Goal: Information Seeking & Learning: Learn about a topic

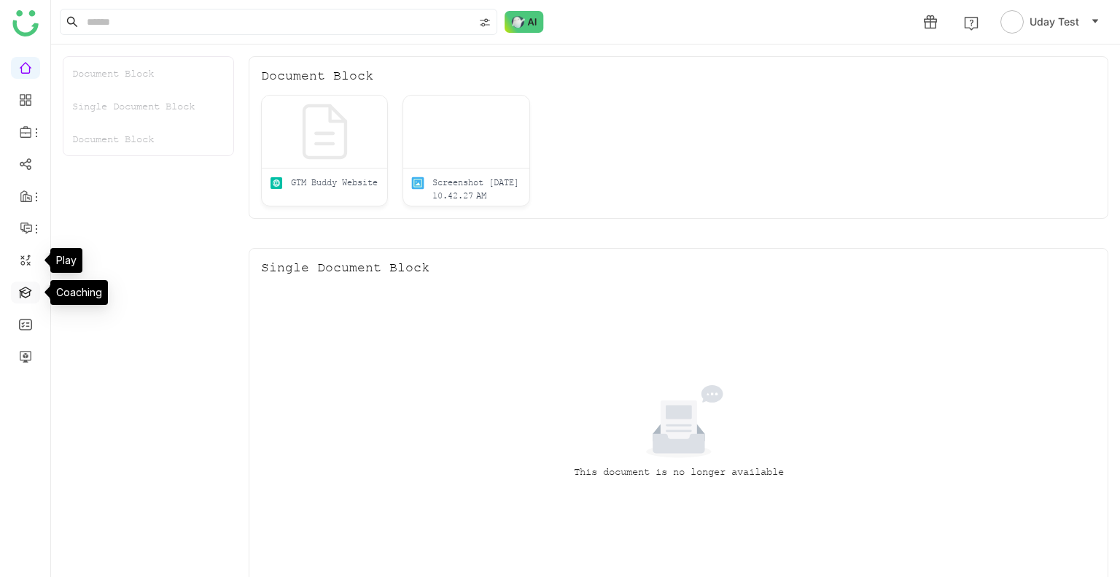
click at [23, 289] on link at bounding box center [25, 291] width 13 height 12
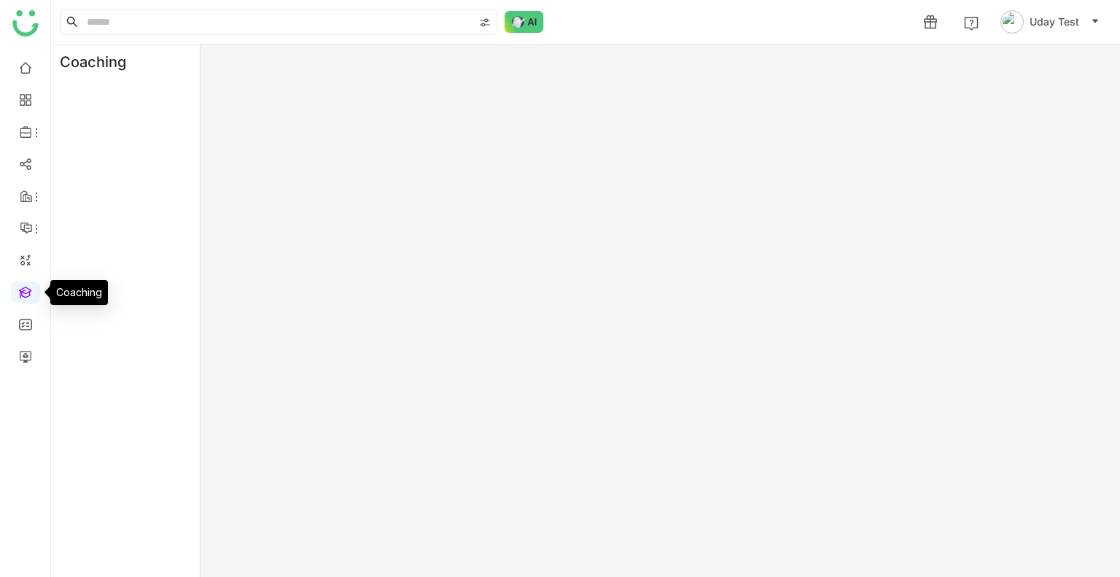
click at [23, 289] on link at bounding box center [25, 291] width 13 height 12
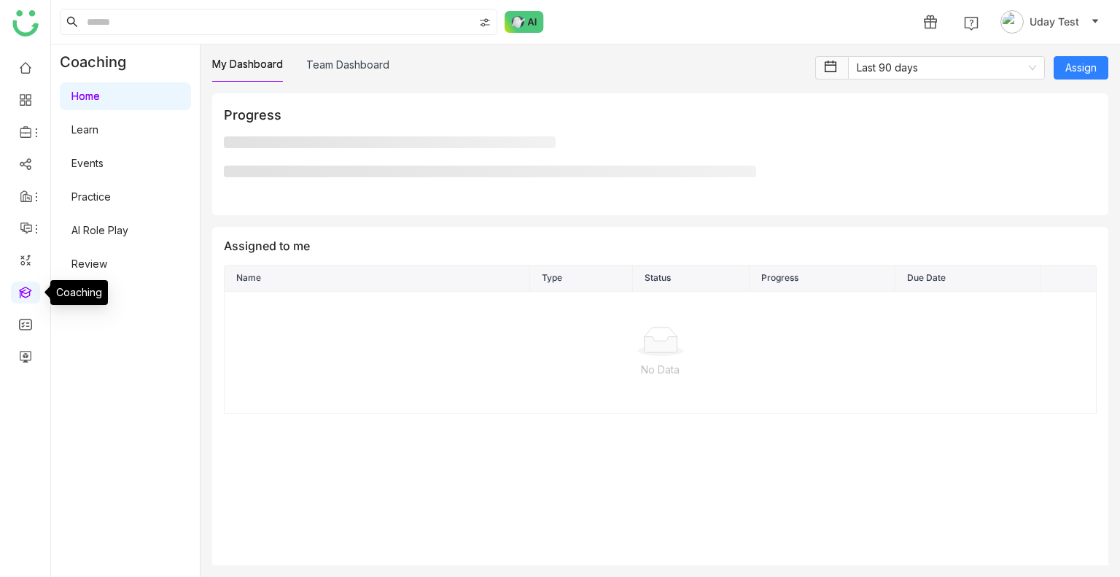
click at [23, 289] on link at bounding box center [25, 291] width 13 height 12
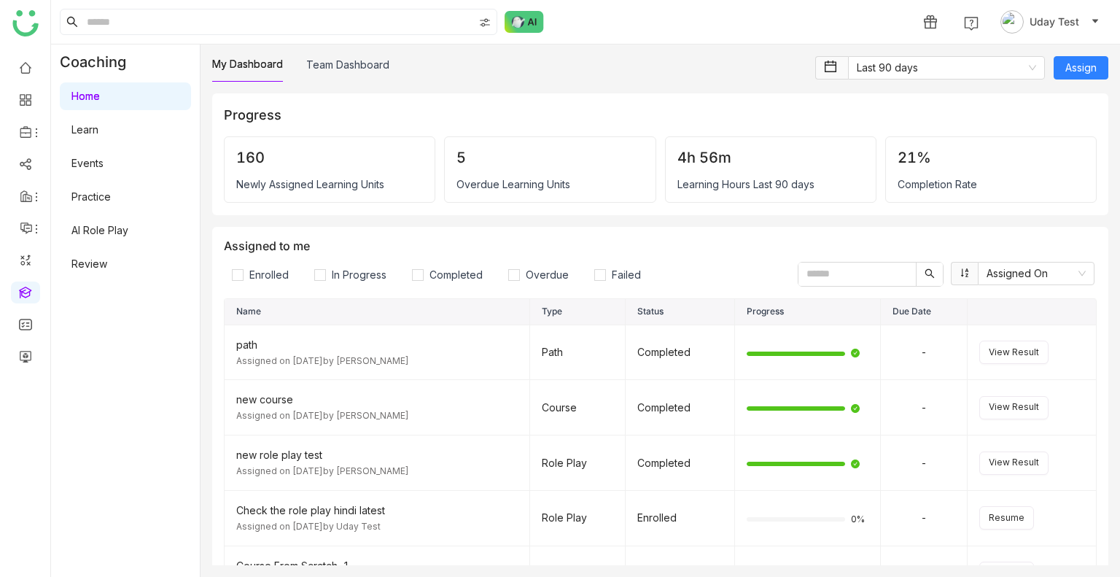
click at [98, 132] on link "Learn" at bounding box center [84, 129] width 27 height 12
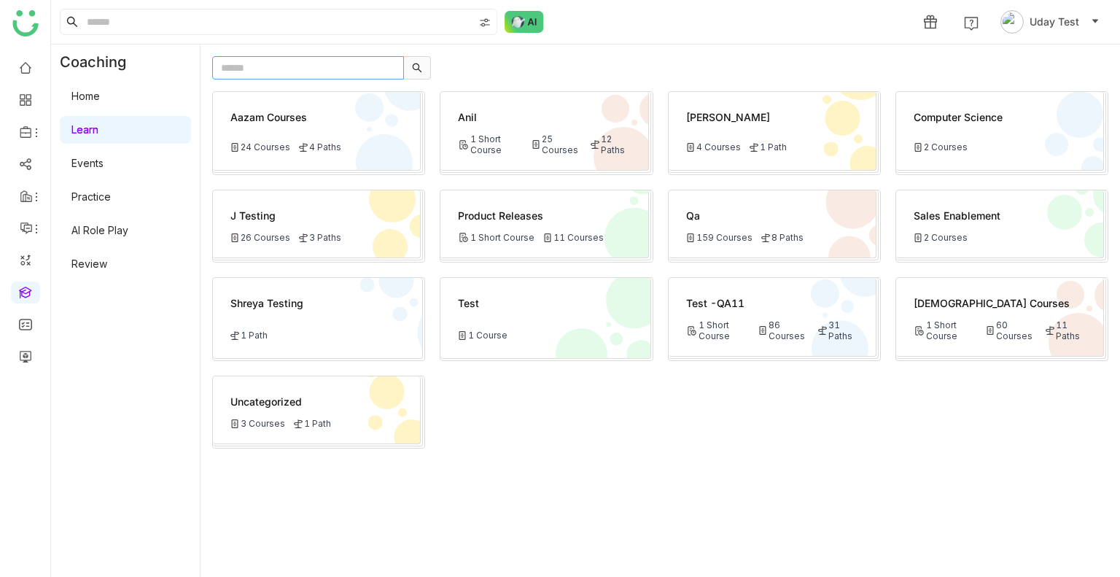
click at [302, 74] on input "text" at bounding box center [308, 67] width 192 height 23
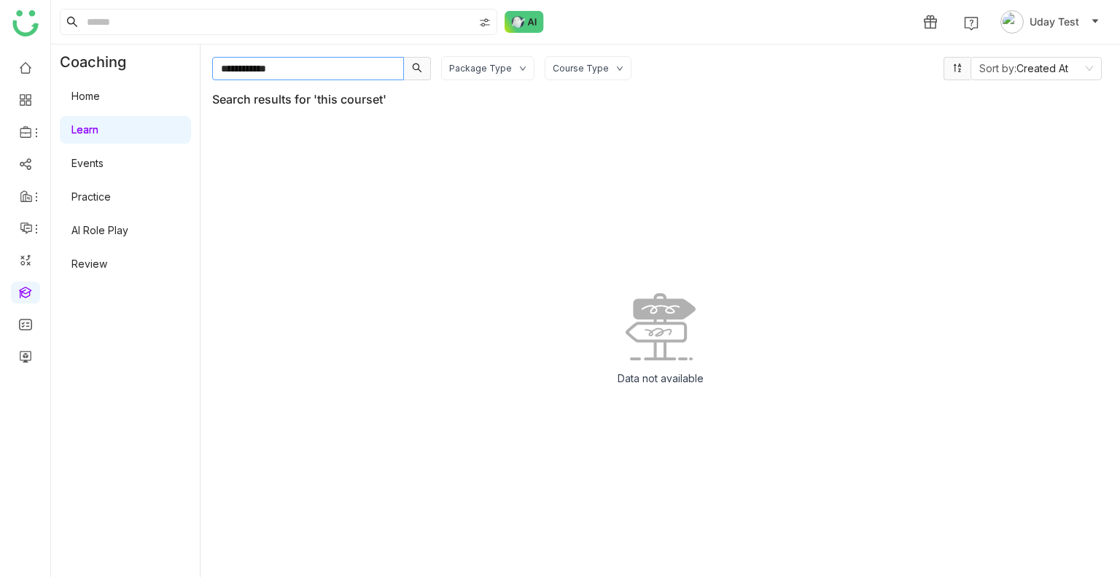
type input "**********"
click at [413, 333] on div "Data not available" at bounding box center [660, 344] width 896 height 441
